Goal: Task Accomplishment & Management: Manage account settings

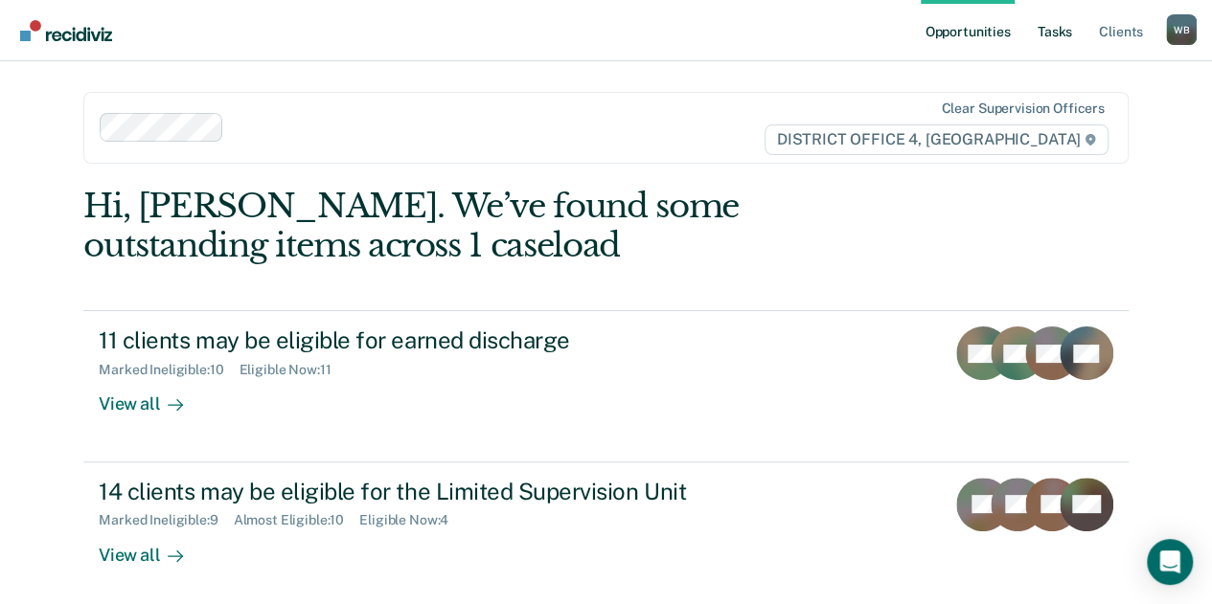
click at [1069, 24] on link "Tasks" at bounding box center [1054, 30] width 42 height 61
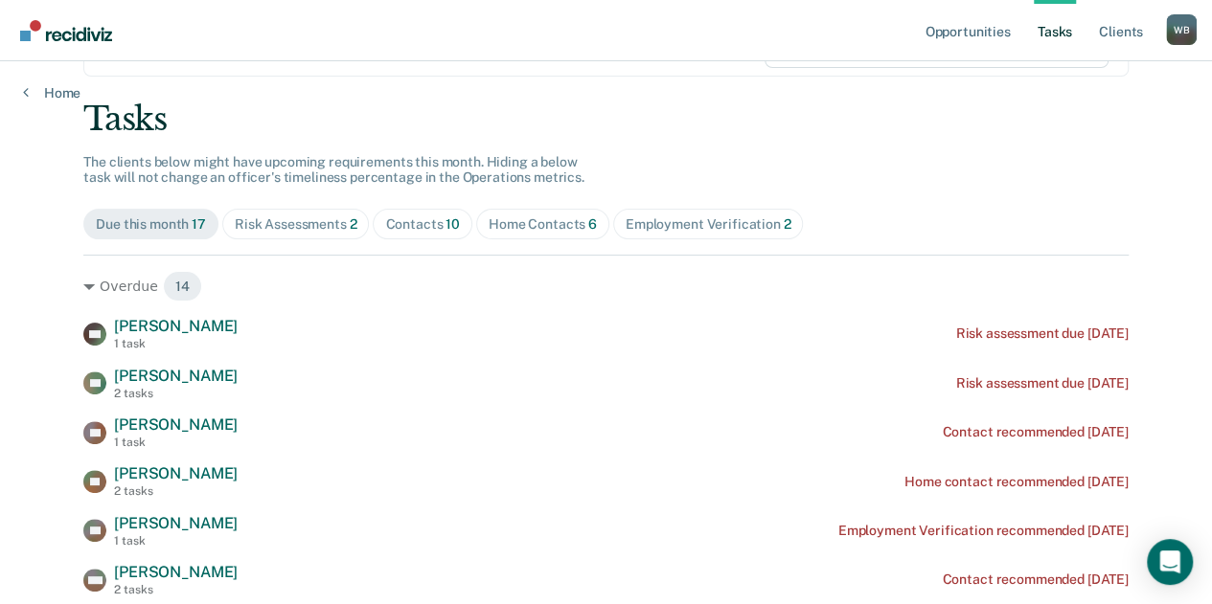
scroll to position [88, 0]
click at [521, 219] on div "Home Contacts 6" at bounding box center [542, 223] width 108 height 16
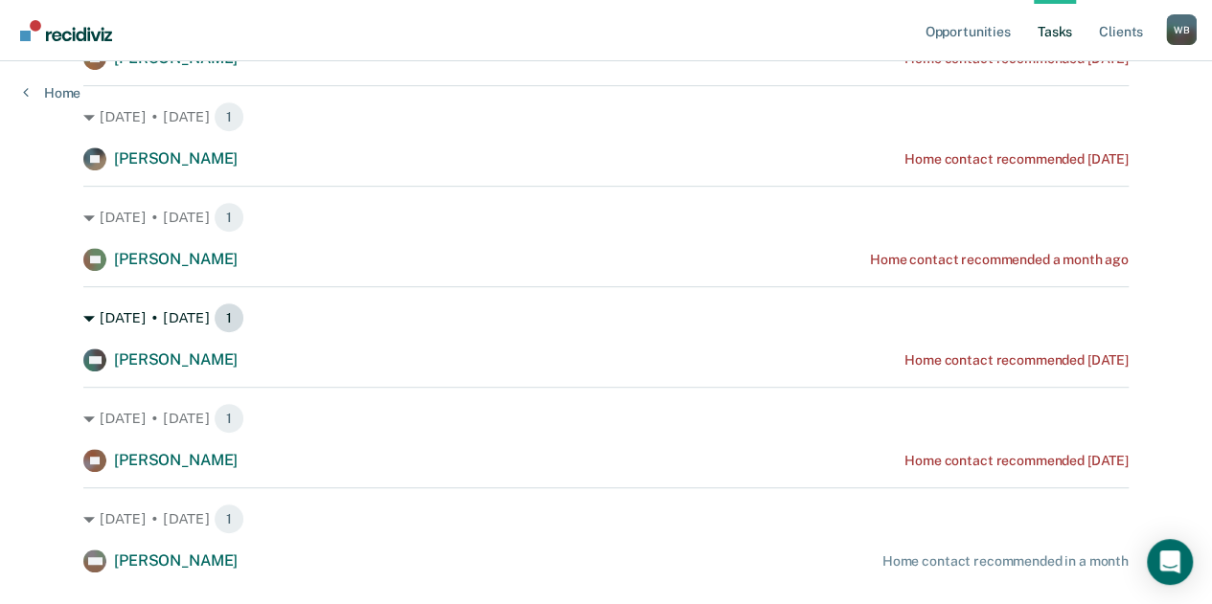
scroll to position [401, 0]
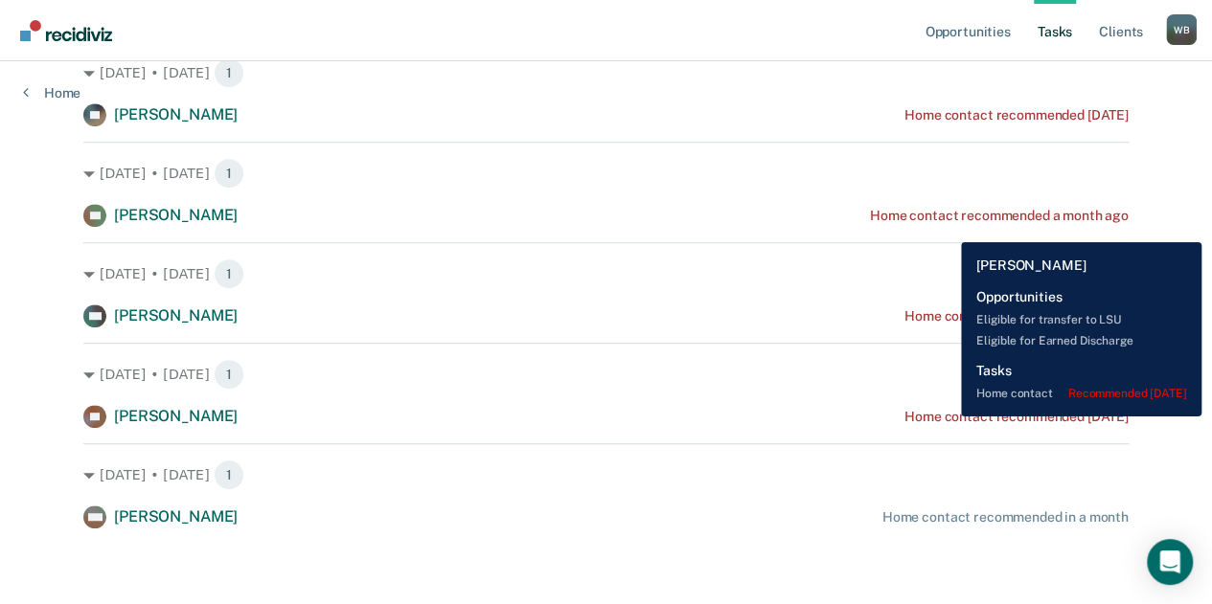
click at [946, 417] on div "Home contact recommended [DATE]" at bounding box center [1016, 417] width 224 height 16
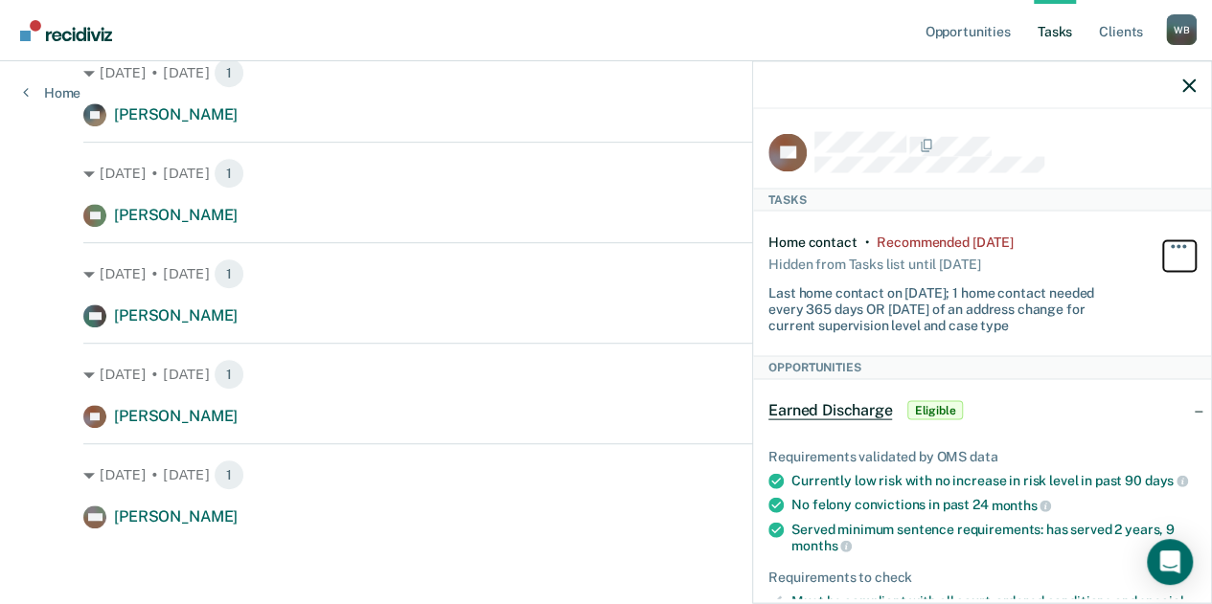
click at [1182, 245] on span "button" at bounding box center [1184, 247] width 4 height 4
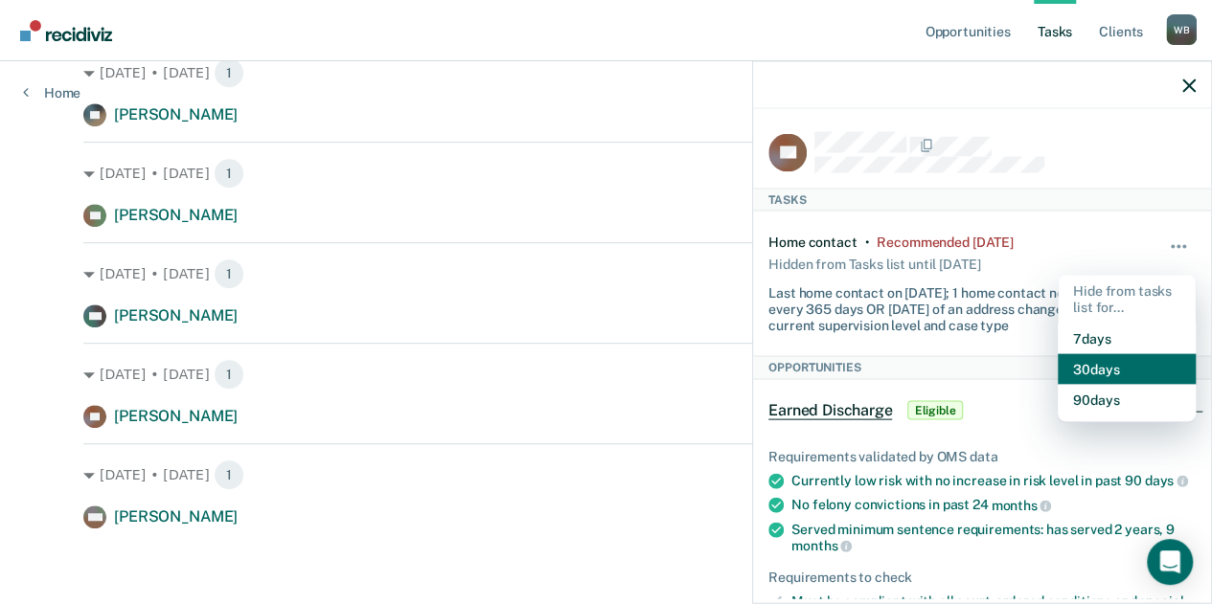
click at [1094, 359] on button "30 days" at bounding box center [1126, 368] width 138 height 31
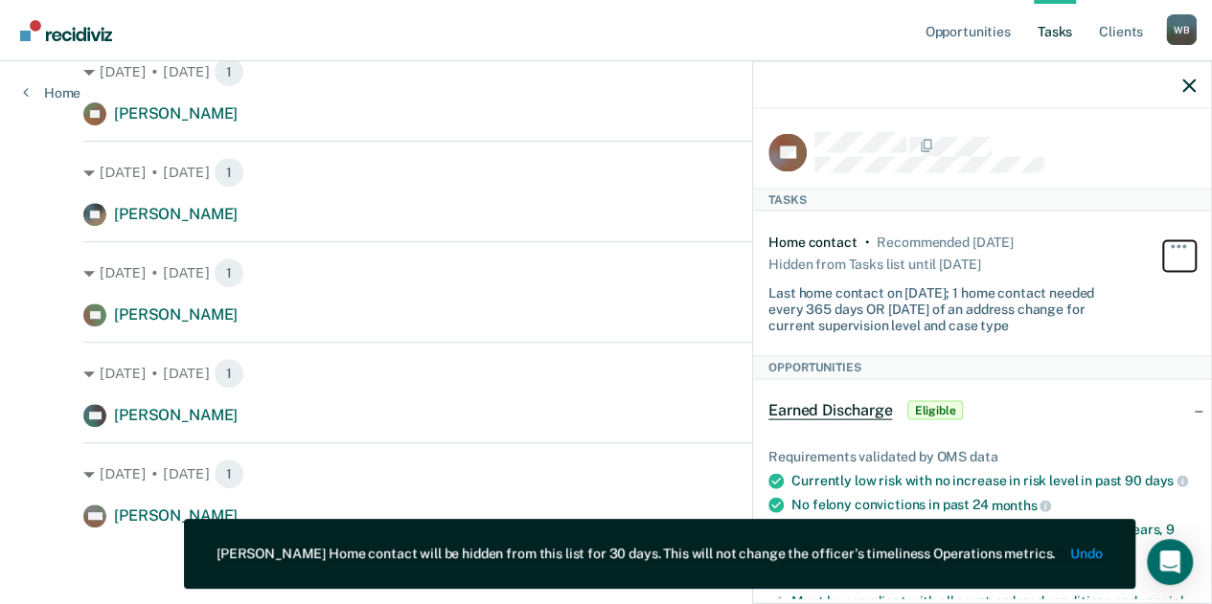
scroll to position [301, 0]
click at [1193, 86] on icon "button" at bounding box center [1188, 85] width 13 height 13
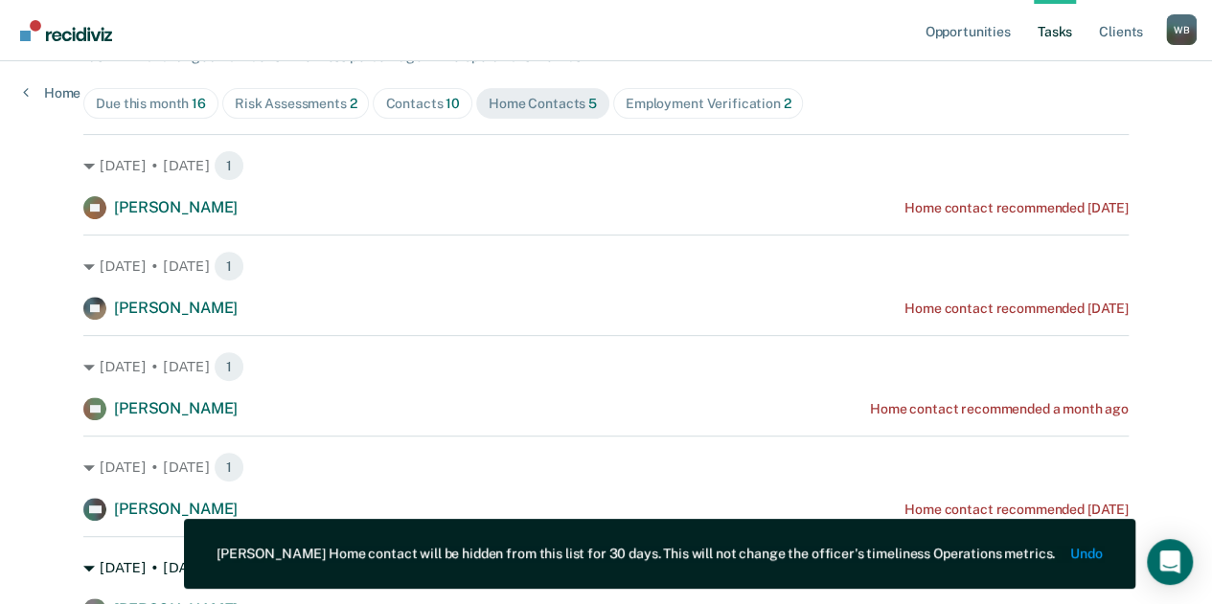
scroll to position [209, 0]
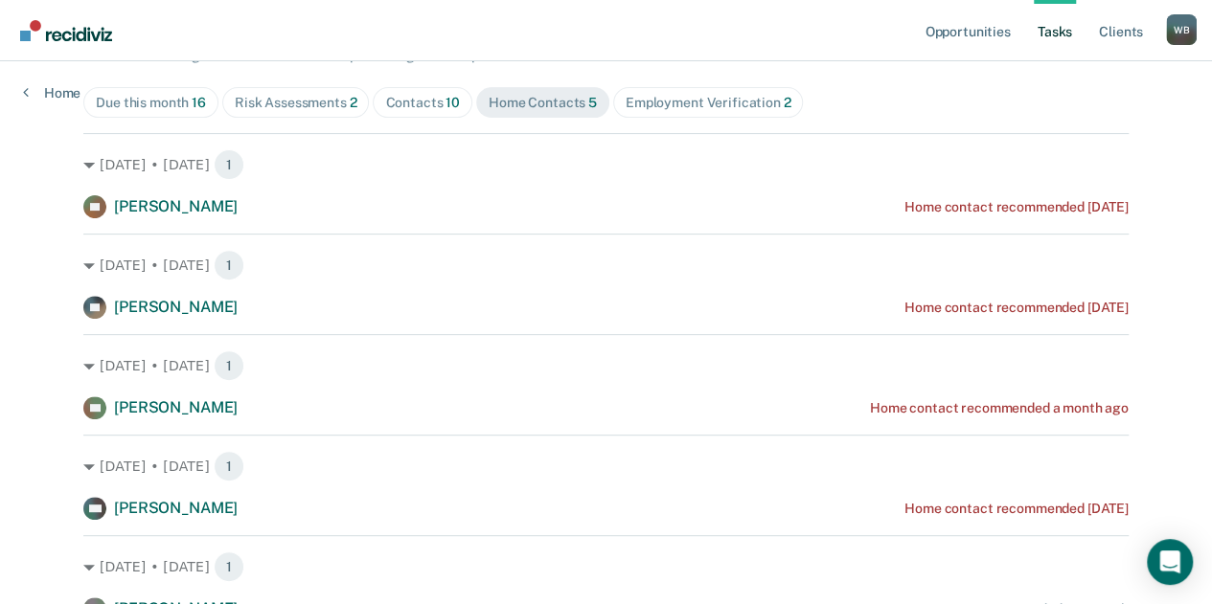
click at [406, 100] on div "Contacts 10" at bounding box center [422, 103] width 75 height 16
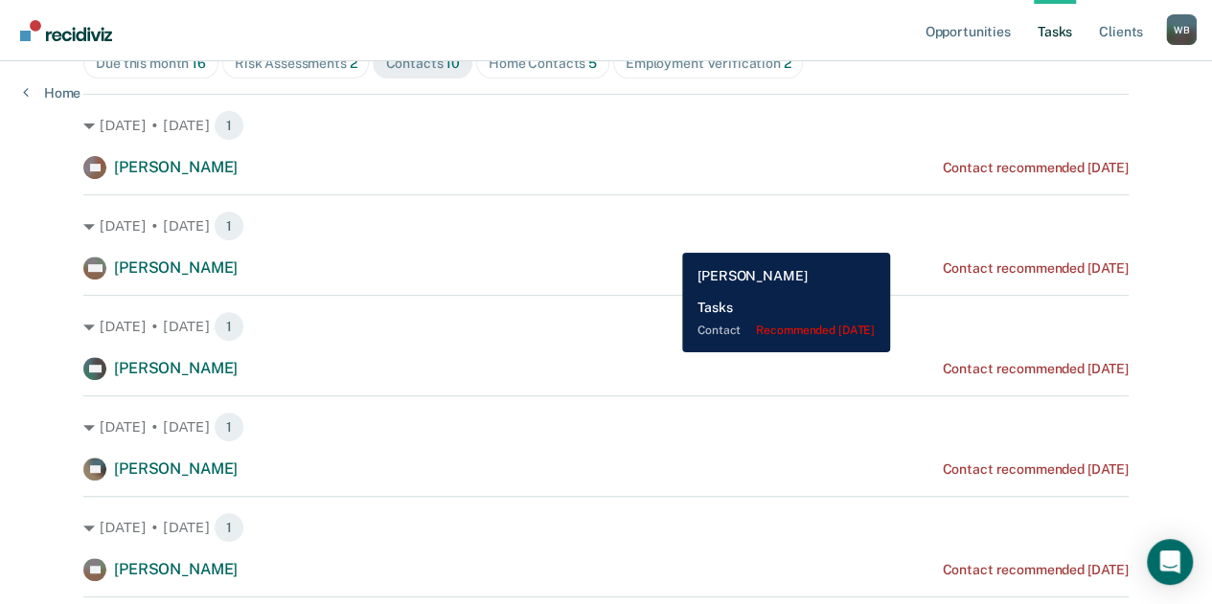
scroll to position [0, 0]
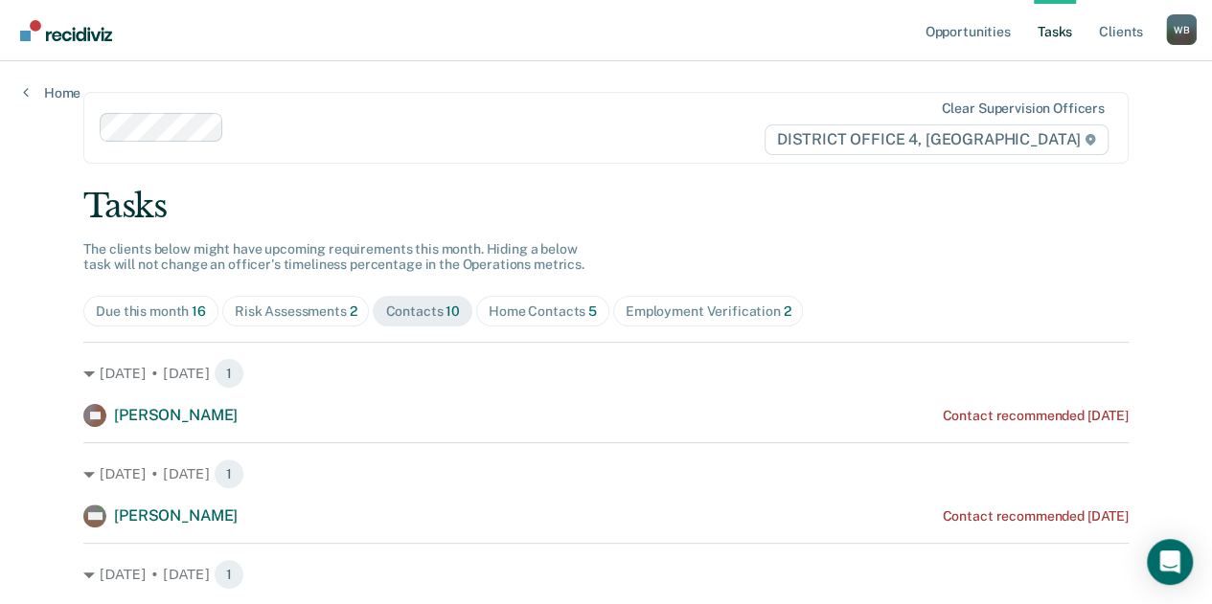
click at [61, 83] on div "Home" at bounding box center [51, 81] width 103 height 40
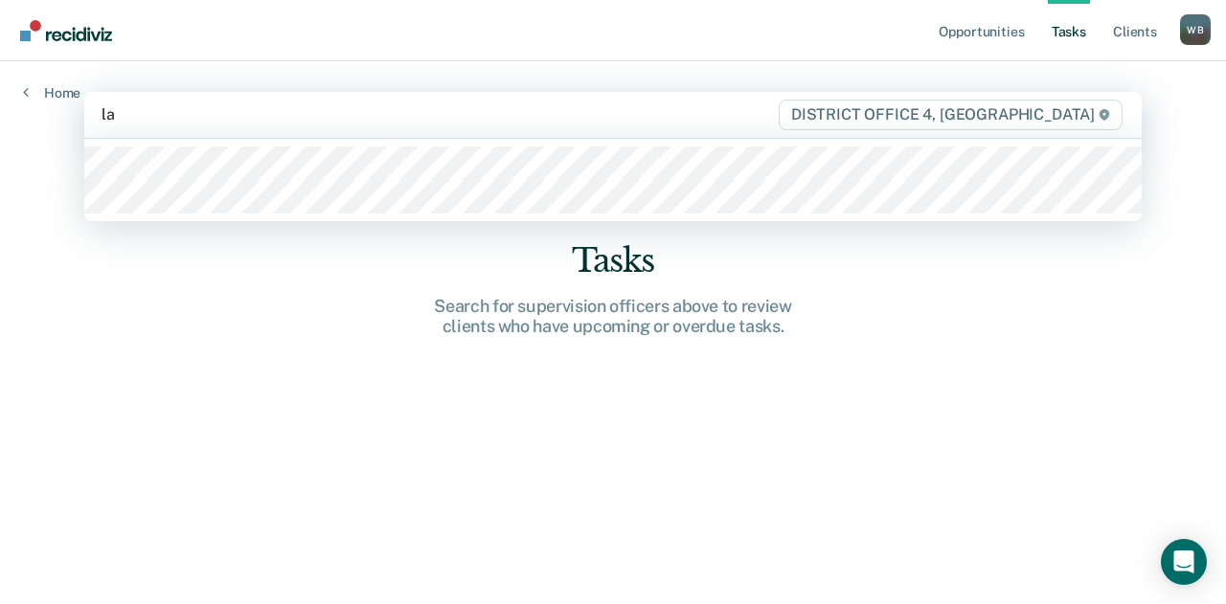
type input "lan"
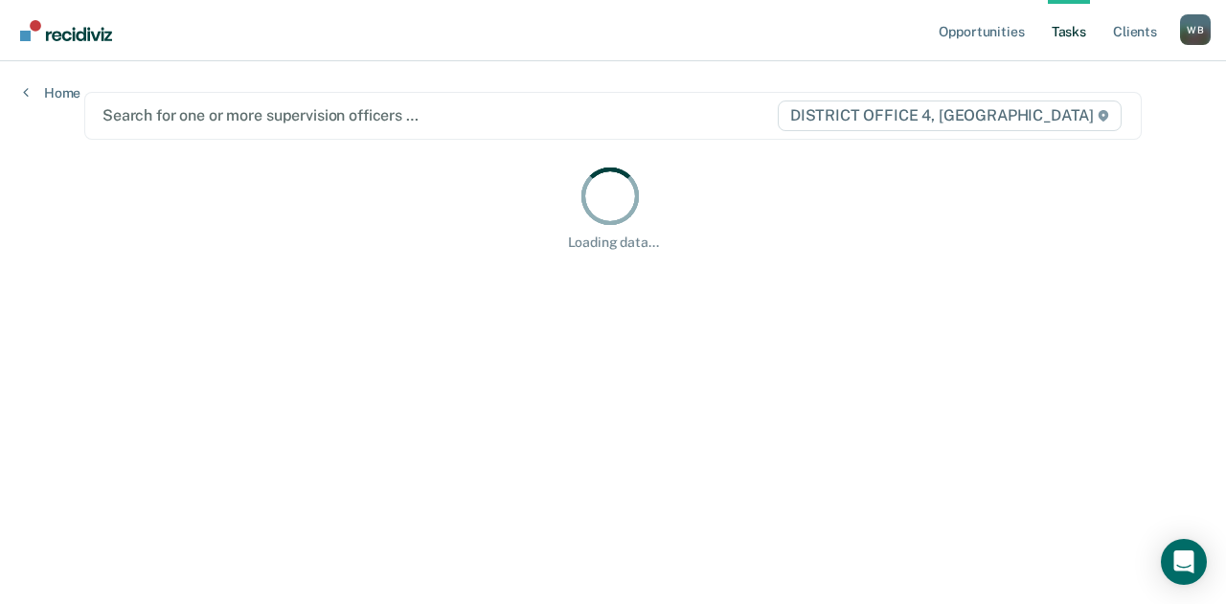
drag, startPoint x: 193, startPoint y: 138, endPoint x: 189, endPoint y: 162, distance: 24.4
click at [189, 162] on main "Search for one or more supervision officers … DISTRICT OFFICE 4, [GEOGRAPHIC_DA…" at bounding box center [612, 309] width 1103 height 497
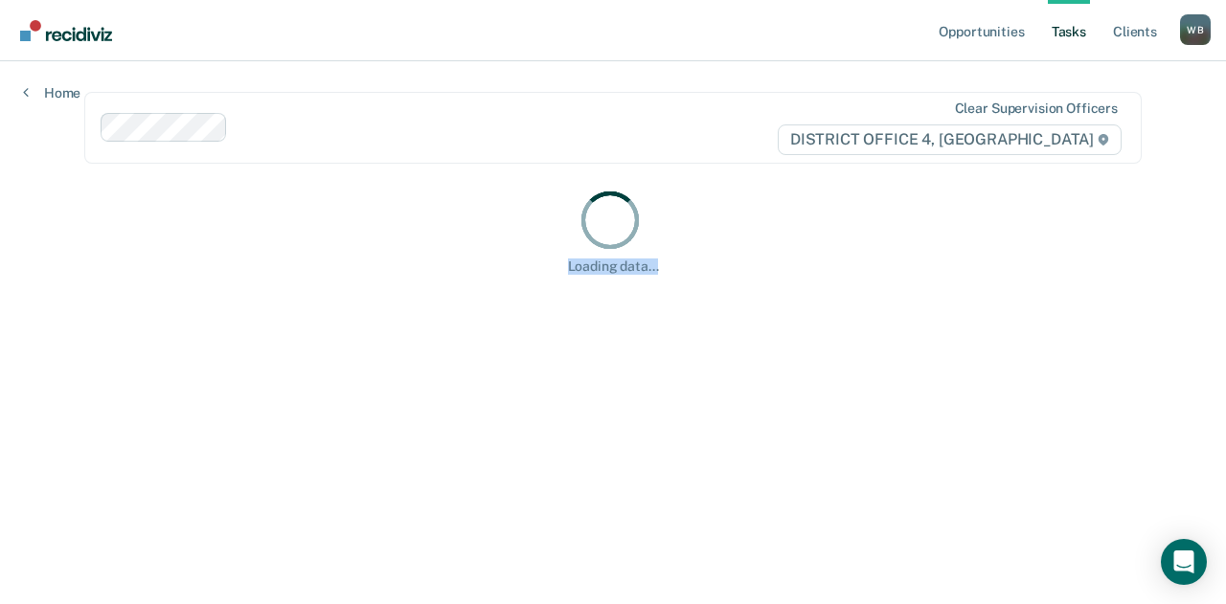
click at [189, 162] on main "Clear supervision officers DISTRICT OFFICE 4, BOISE Loading data..." at bounding box center [612, 309] width 1103 height 497
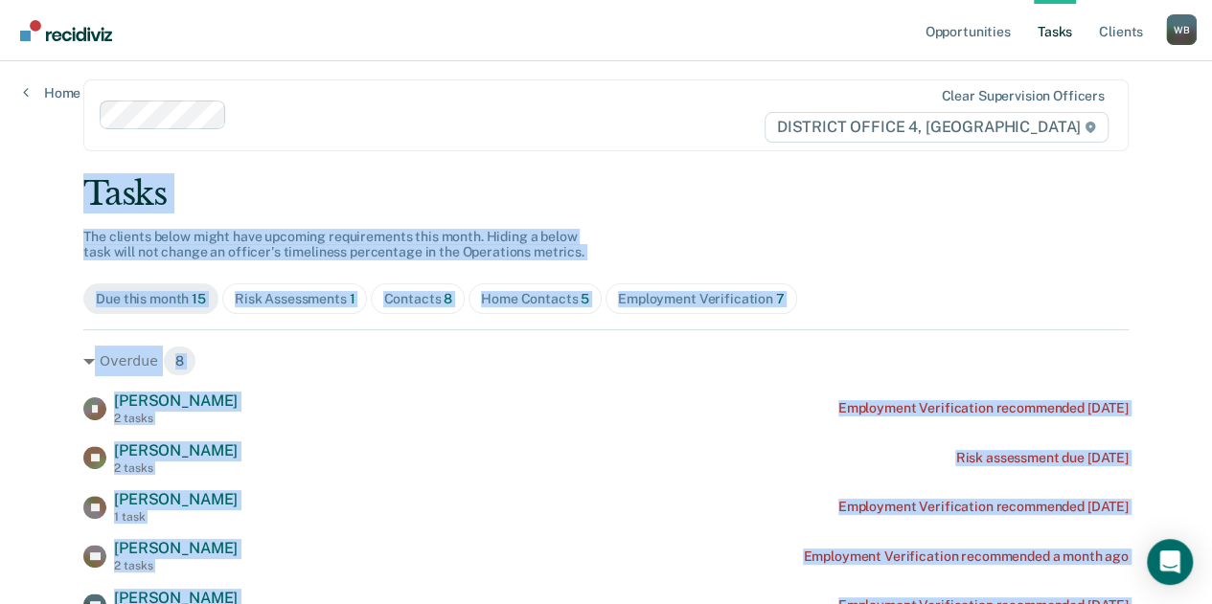
scroll to position [16, 0]
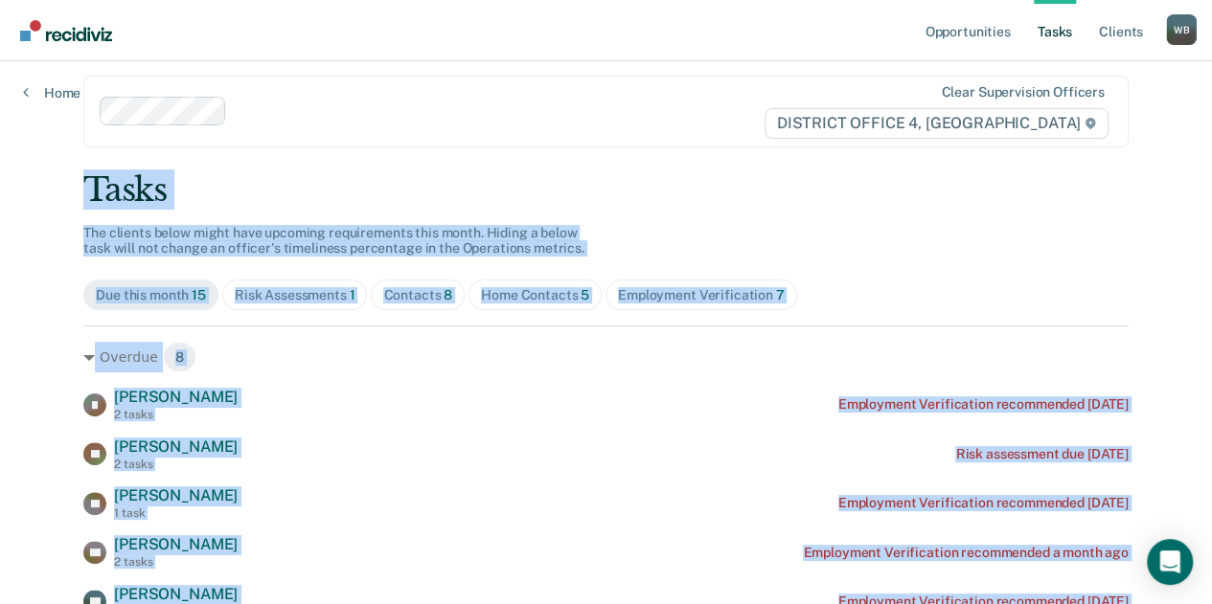
click at [434, 424] on div "[PERSON_NAME] [PERSON_NAME] 2 tasks Employment Verification recommended [DATE] …" at bounding box center [605, 577] width 1045 height 378
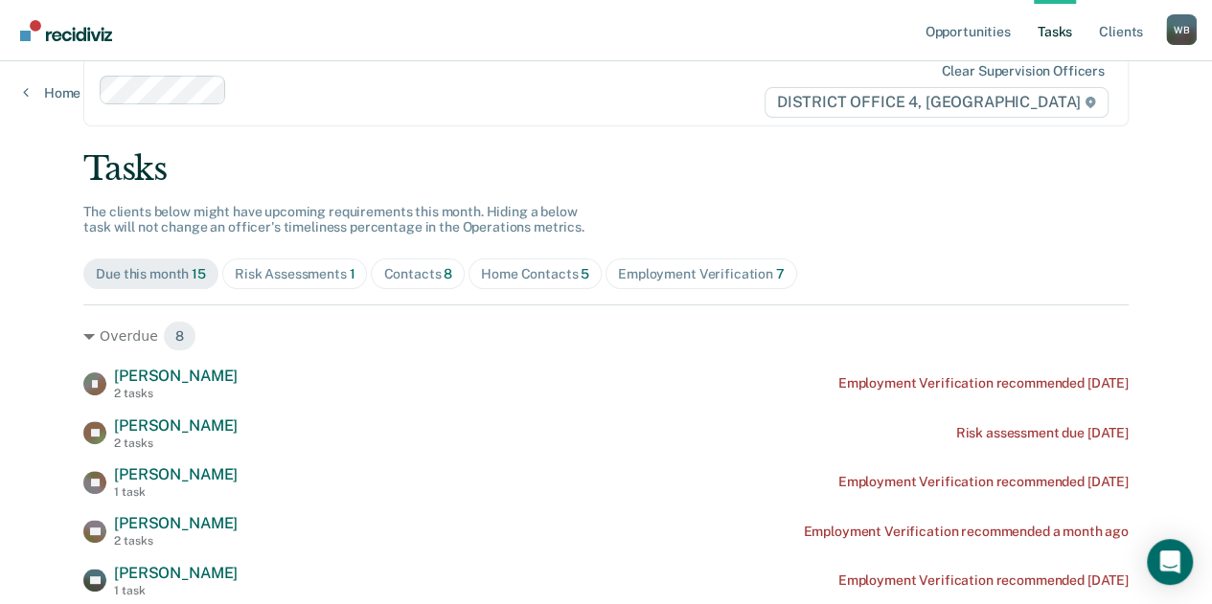
scroll to position [39, 0]
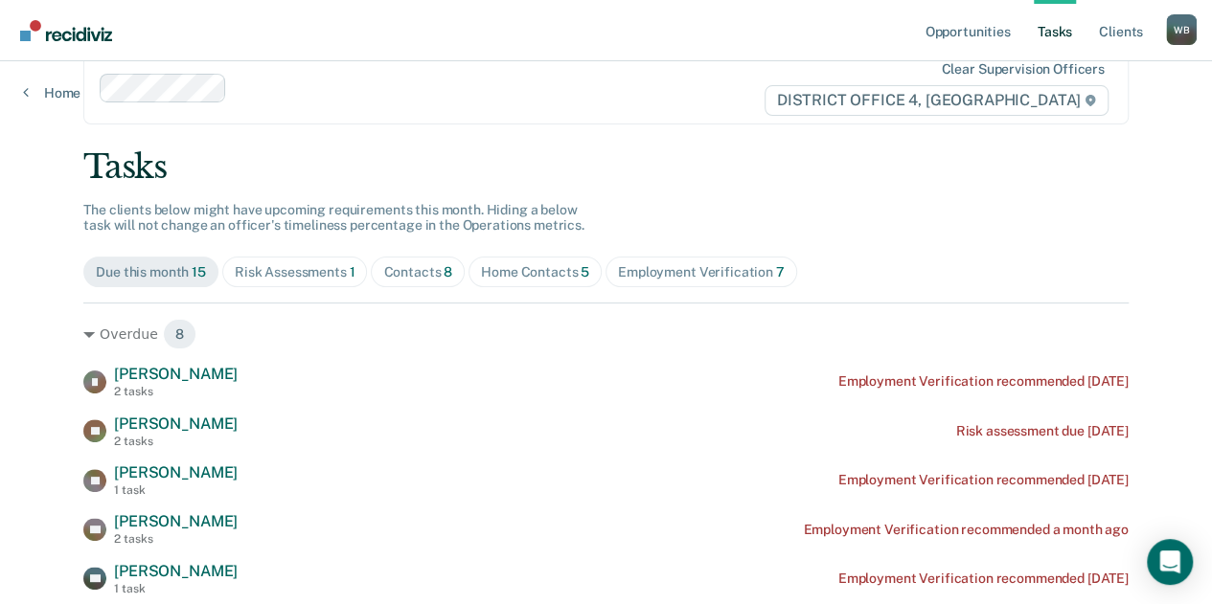
click at [418, 275] on div "Contacts 8" at bounding box center [417, 272] width 69 height 16
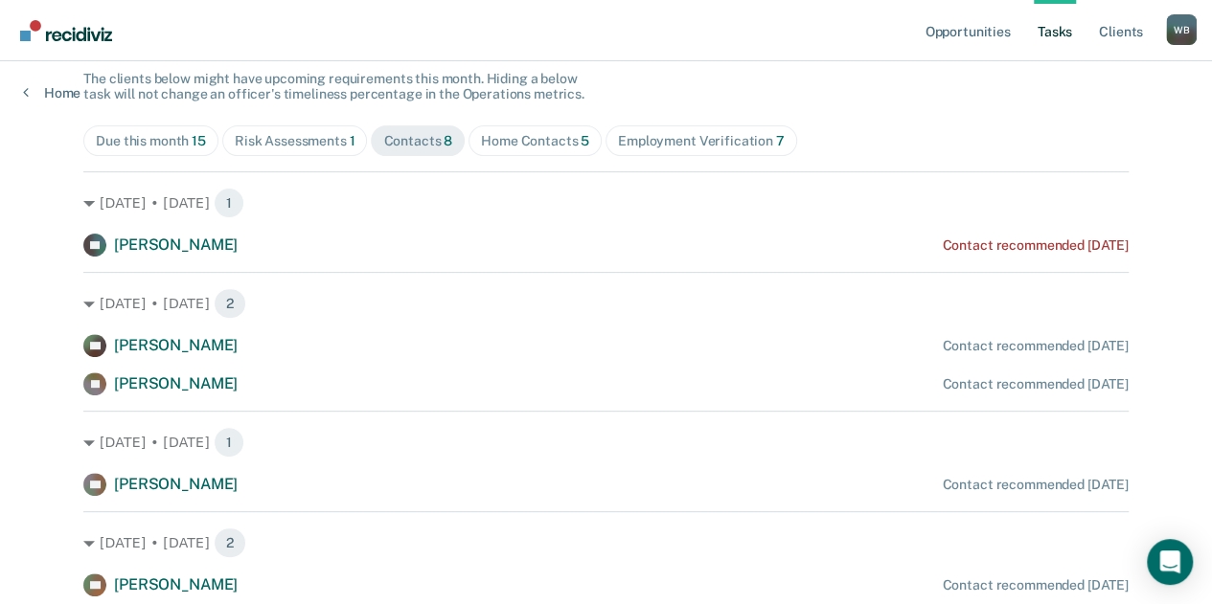
scroll to position [172, 0]
click at [532, 139] on div "Home Contacts 5" at bounding box center [535, 139] width 108 height 16
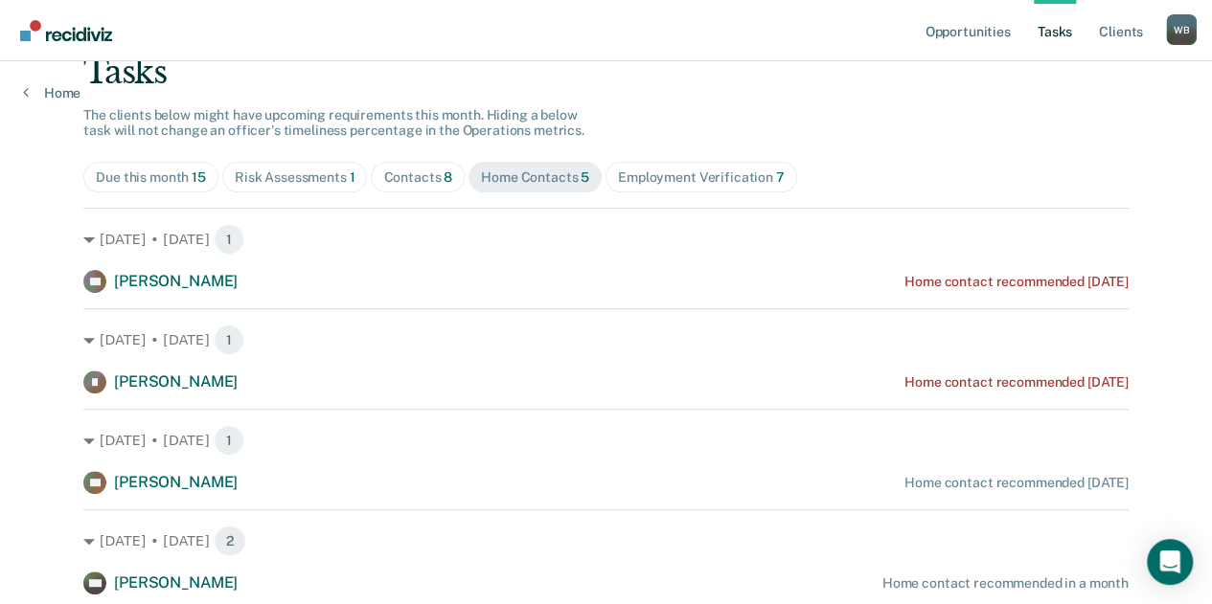
scroll to position [133, 0]
click at [686, 186] on span "Employment Verification 7" at bounding box center [701, 178] width 192 height 31
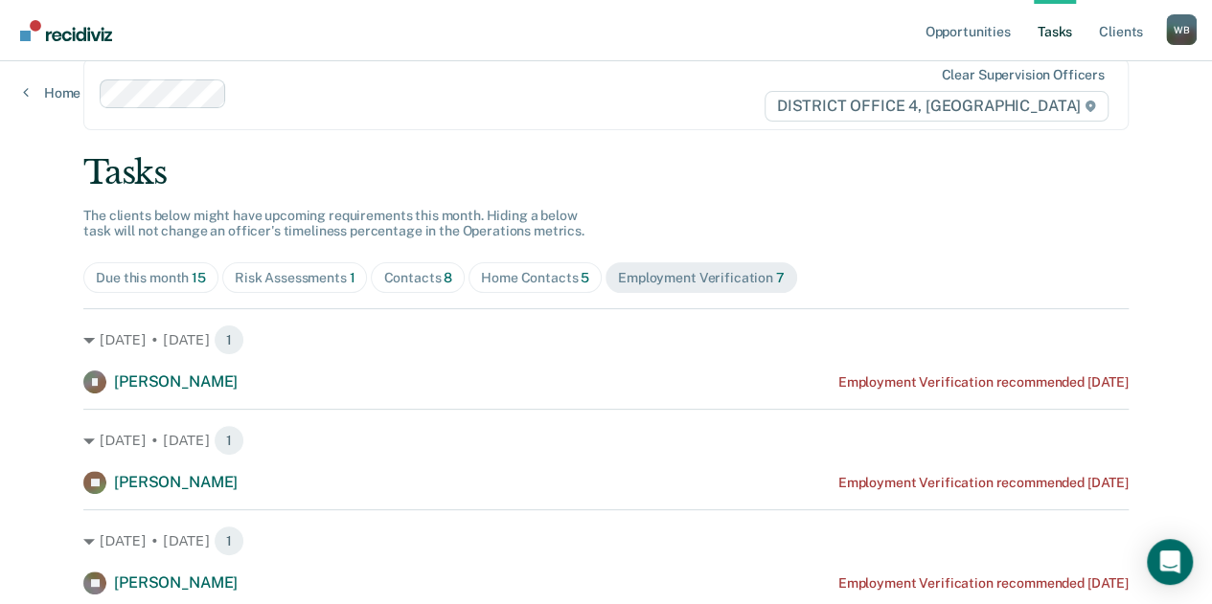
scroll to position [0, 0]
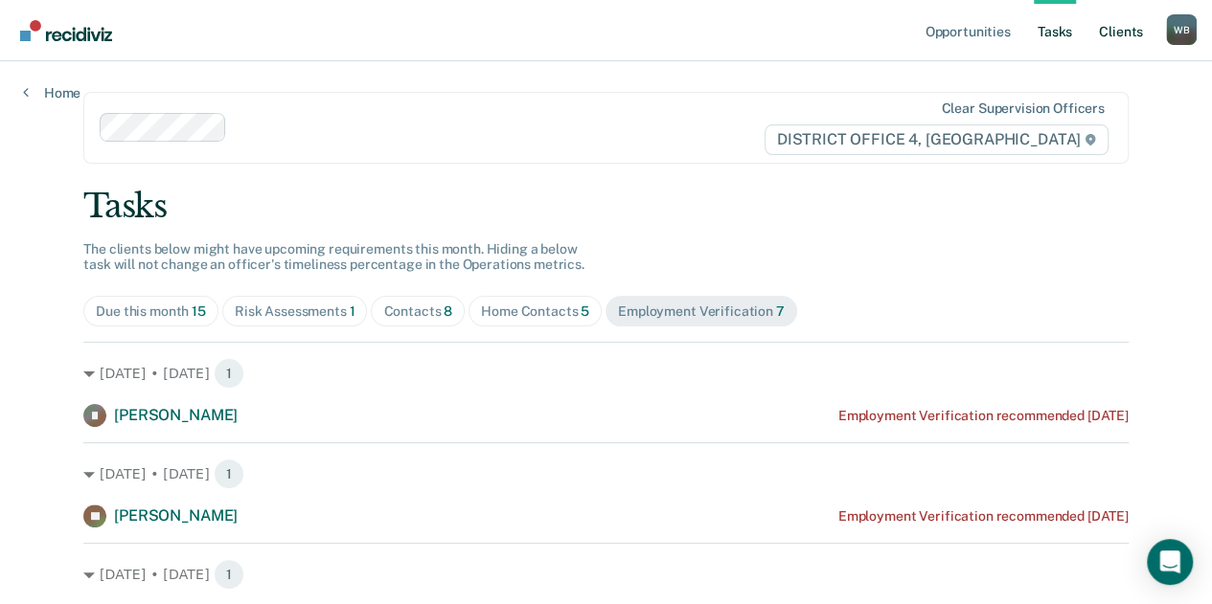
click at [1113, 33] on link "Client s" at bounding box center [1121, 30] width 52 height 61
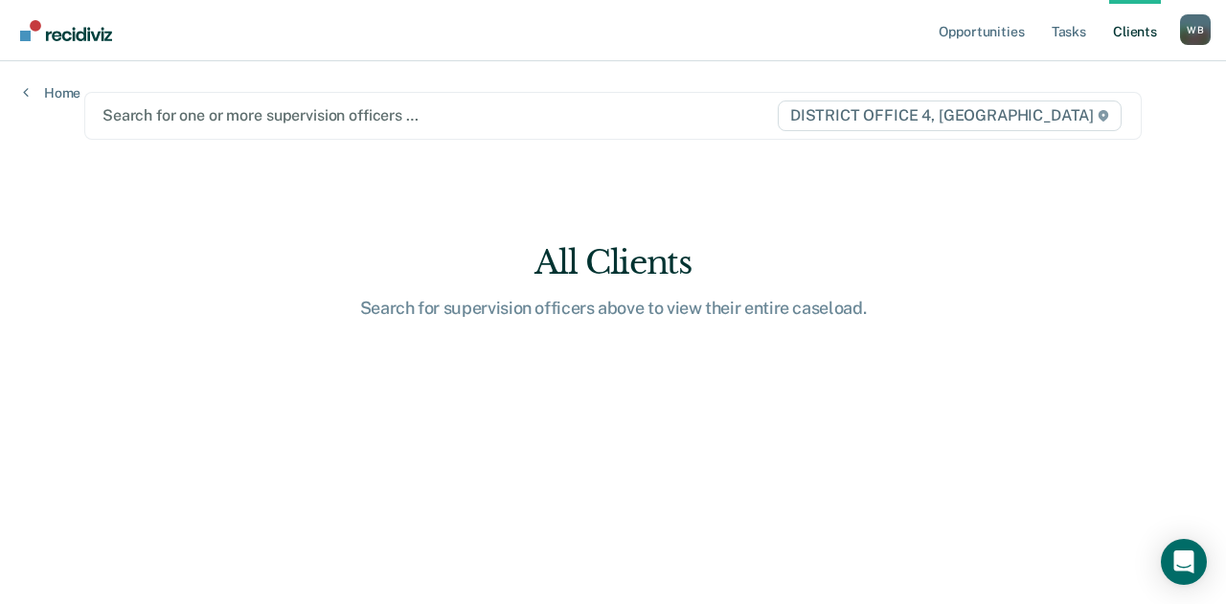
click at [52, 81] on div "Home" at bounding box center [51, 81] width 103 height 40
click at [51, 93] on link "Home" at bounding box center [51, 92] width 57 height 17
